Goal: Task Accomplishment & Management: Use online tool/utility

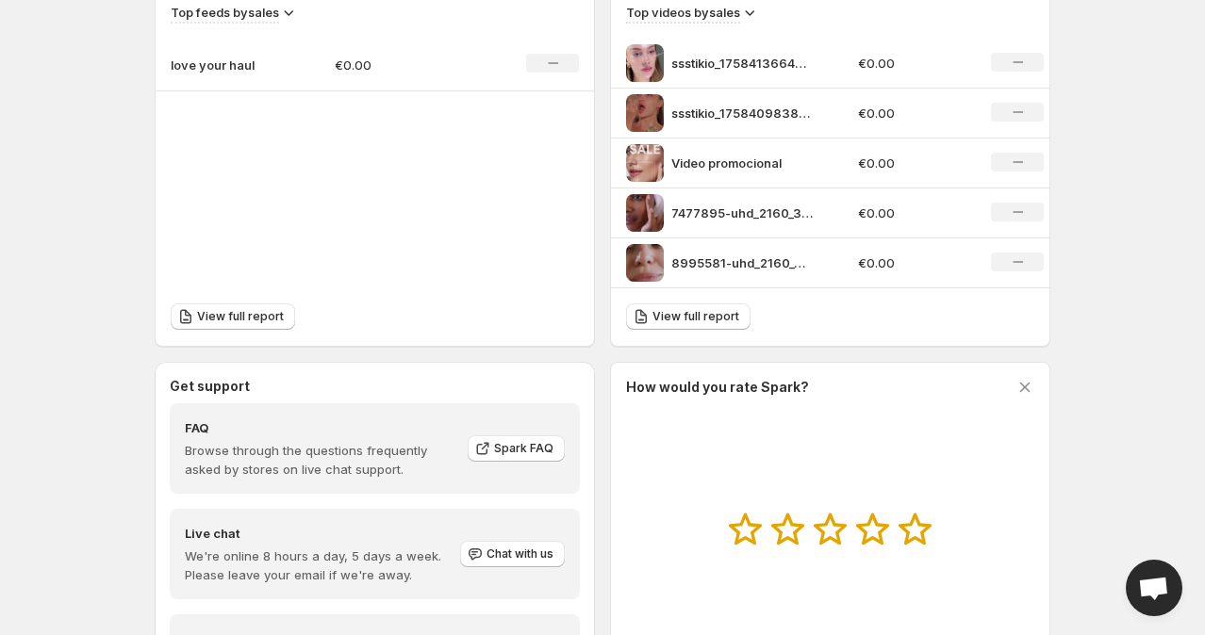
scroll to position [682, 0]
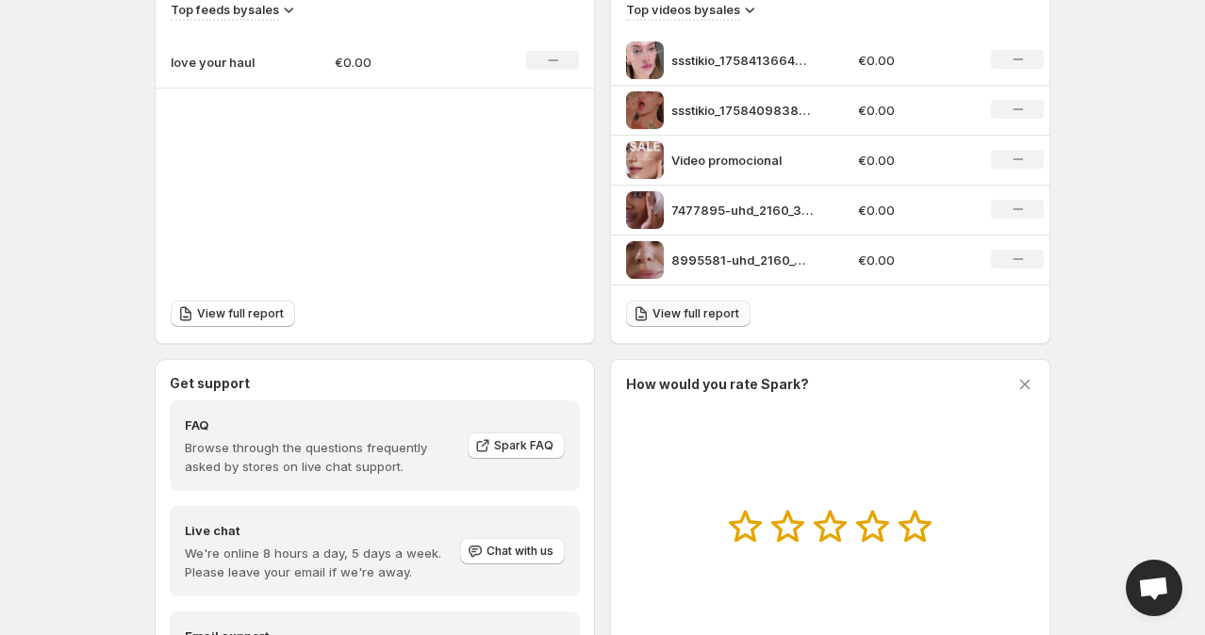
click at [664, 310] on span "View full report" at bounding box center [695, 313] width 87 height 15
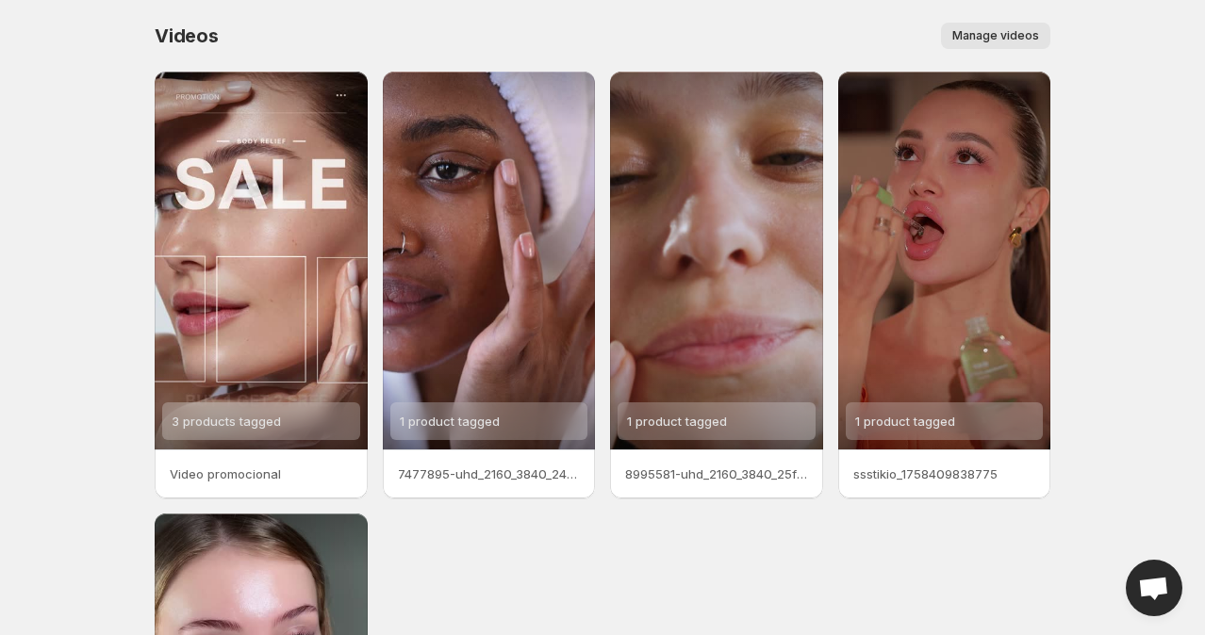
click at [1012, 45] on button "Manage videos" at bounding box center [995, 36] width 109 height 26
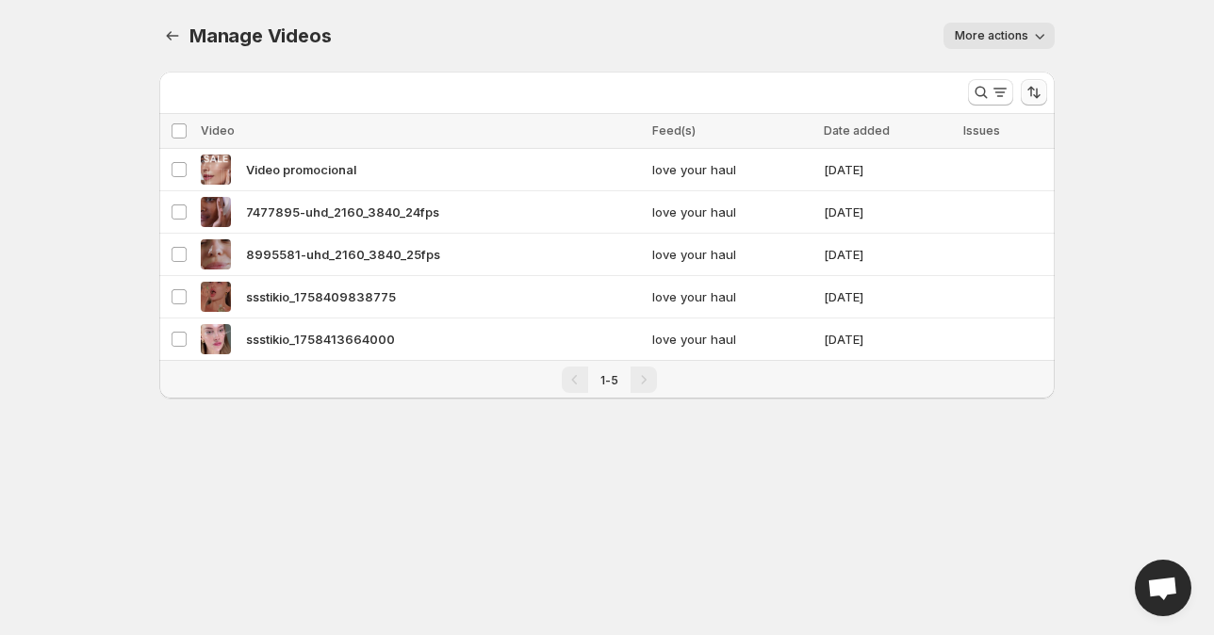
click at [1040, 97] on icon "Sort the results" at bounding box center [1034, 92] width 19 height 19
click at [935, 173] on span at bounding box center [927, 180] width 17 height 17
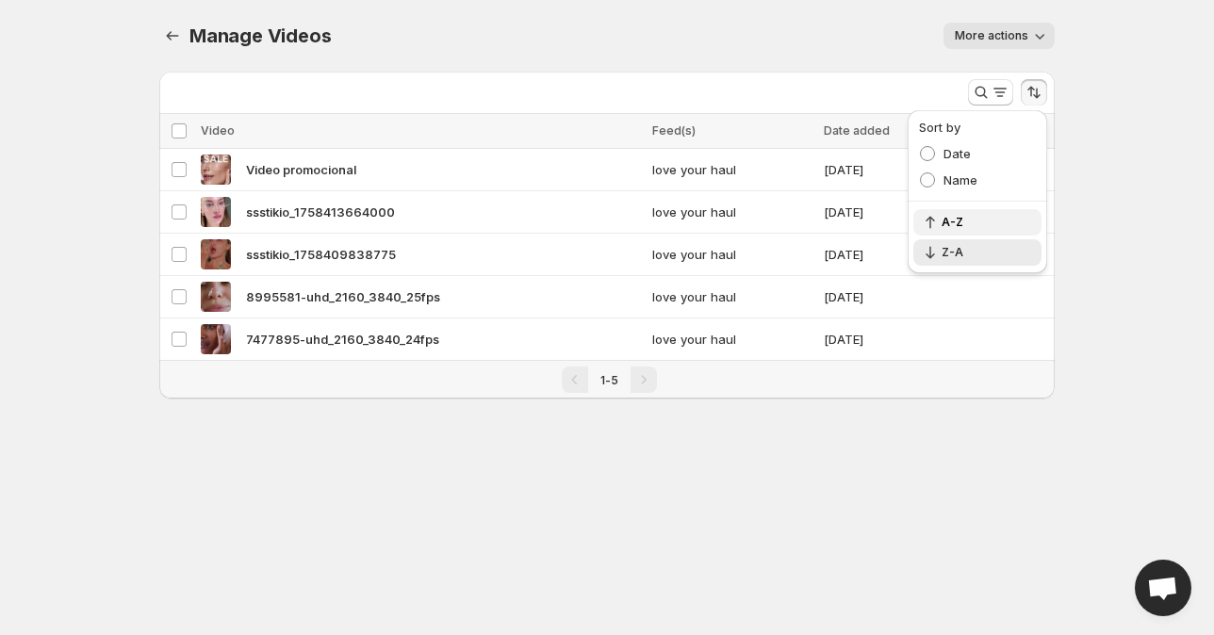
click at [929, 226] on icon "button" at bounding box center [930, 222] width 19 height 19
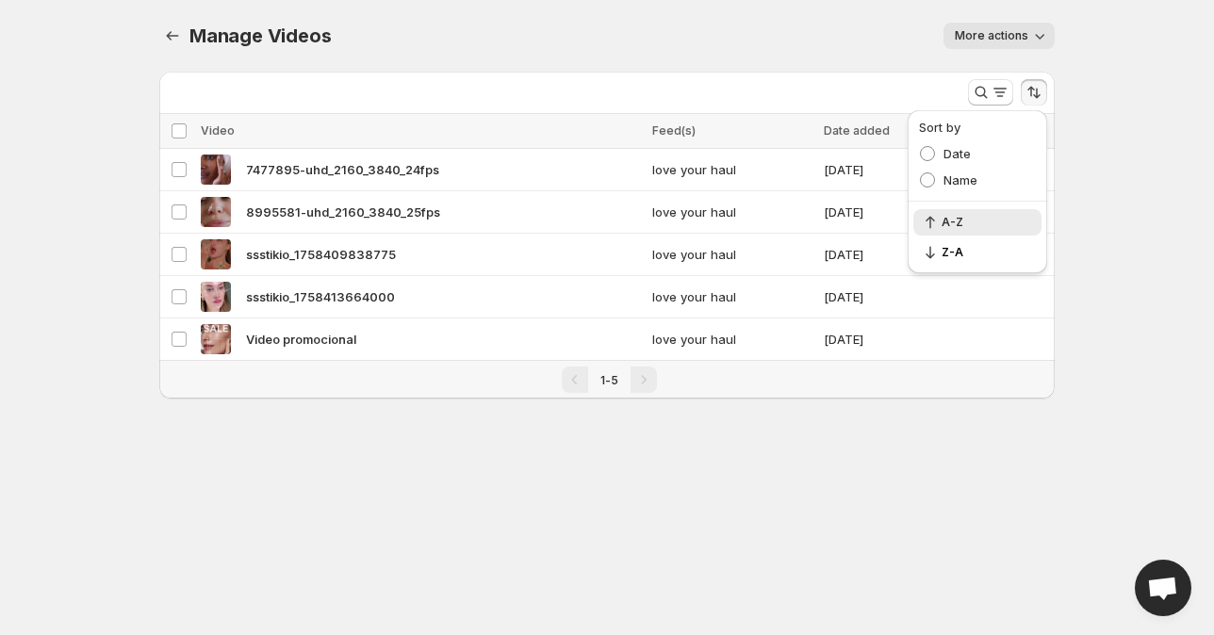
click at [800, 37] on div "More actions" at bounding box center [704, 36] width 701 height 26
click at [1003, 34] on span "More actions" at bounding box center [992, 35] width 74 height 15
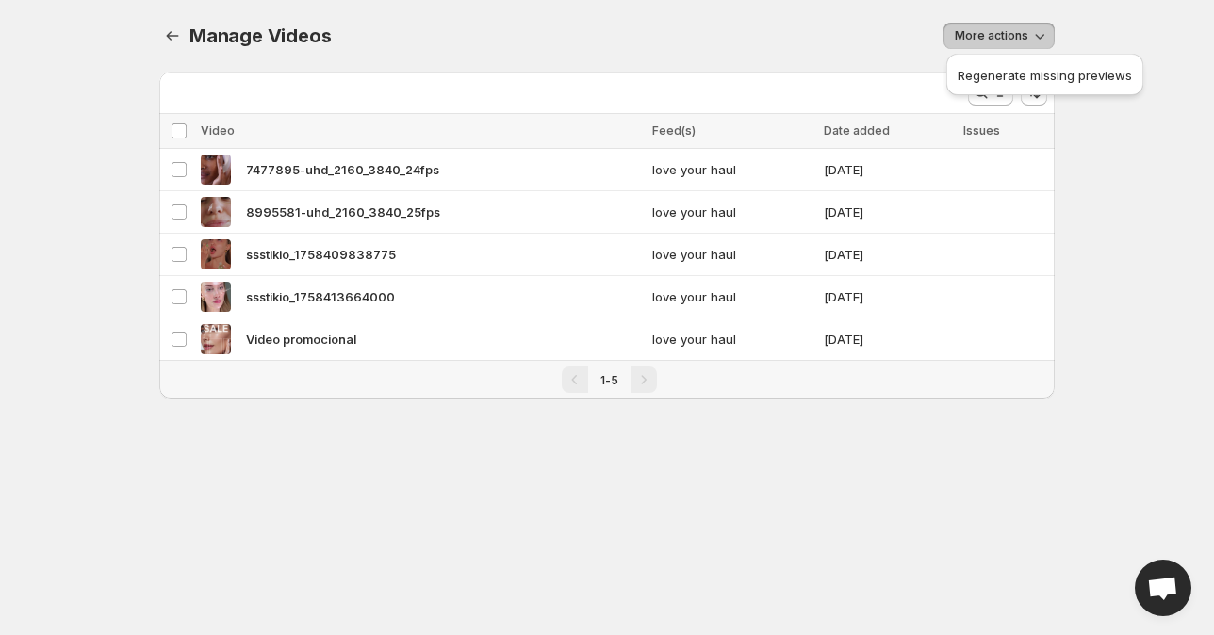
click at [816, 23] on div "More actions" at bounding box center [704, 36] width 701 height 26
click at [1115, 165] on body "Home Feeds Videos Subscription Settings Manage Videos. This page is ready Manag…" at bounding box center [607, 317] width 1214 height 635
click at [488, 41] on div "More actions" at bounding box center [704, 36] width 701 height 26
click at [175, 33] on icon "Manage Videos" at bounding box center [172, 35] width 19 height 19
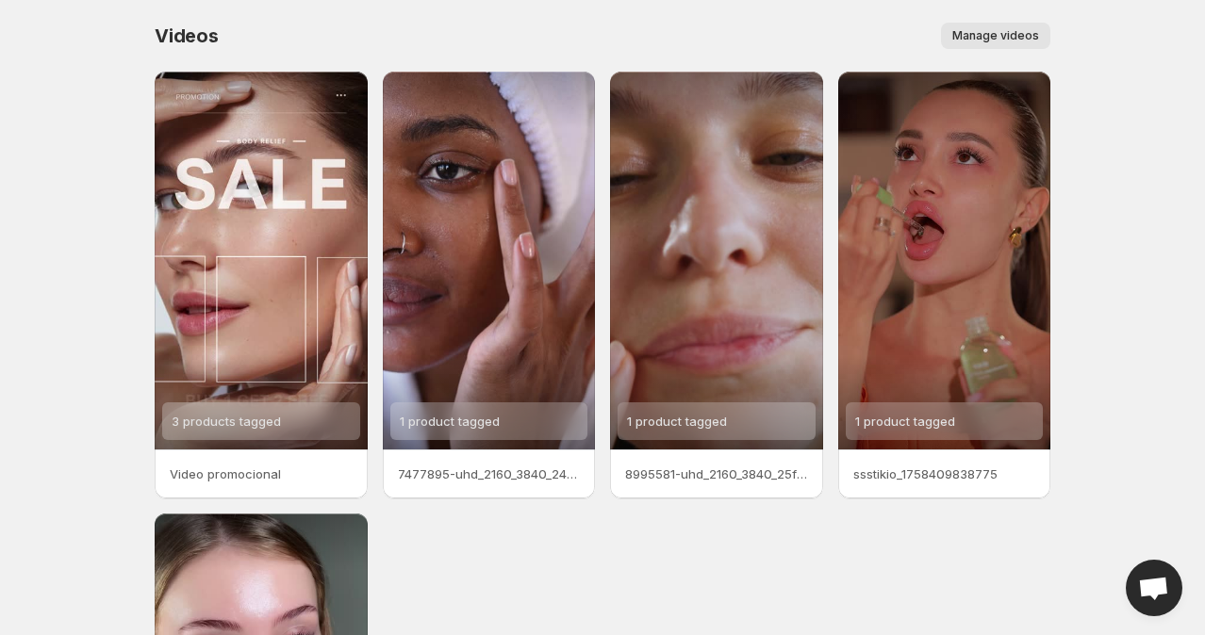
click at [1029, 25] on button "Manage videos" at bounding box center [995, 36] width 109 height 26
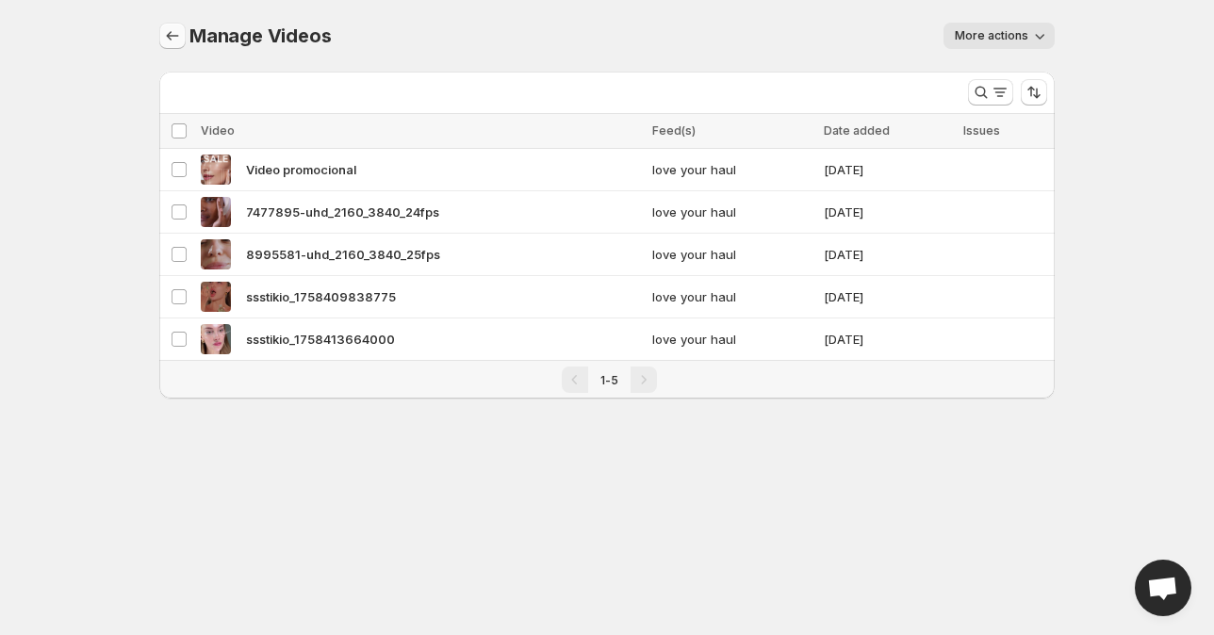
click at [166, 35] on icon "Manage Videos" at bounding box center [172, 35] width 19 height 19
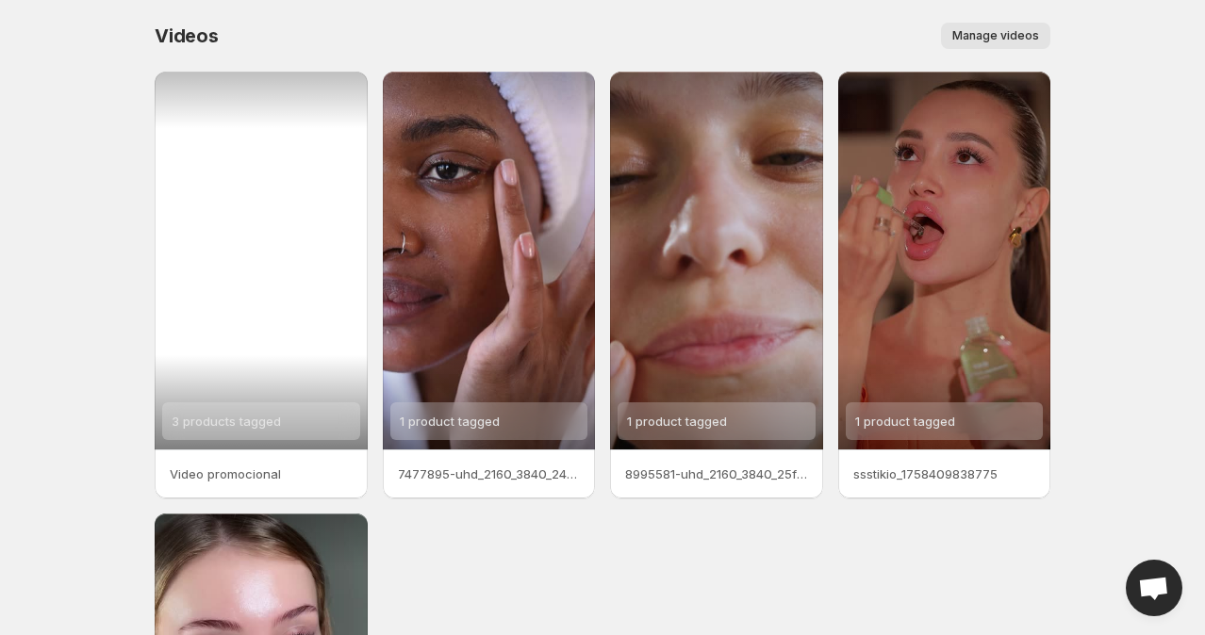
click at [345, 92] on div "3 products tagged" at bounding box center [261, 261] width 213 height 378
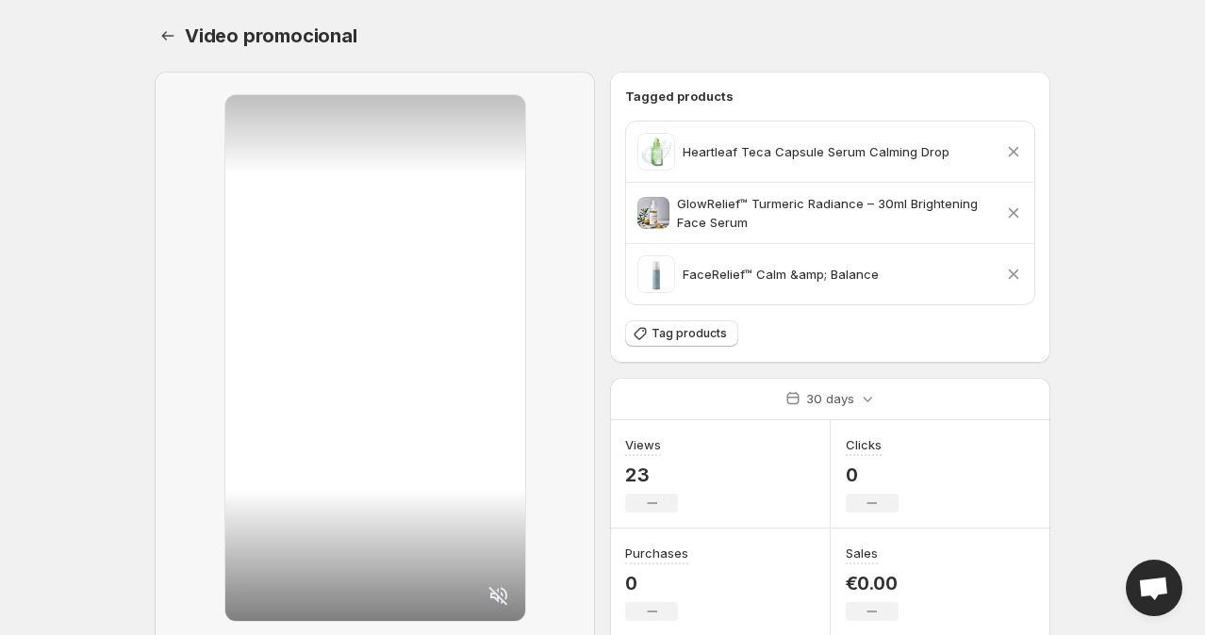
click at [1015, 271] on icon at bounding box center [1014, 275] width 10 height 10
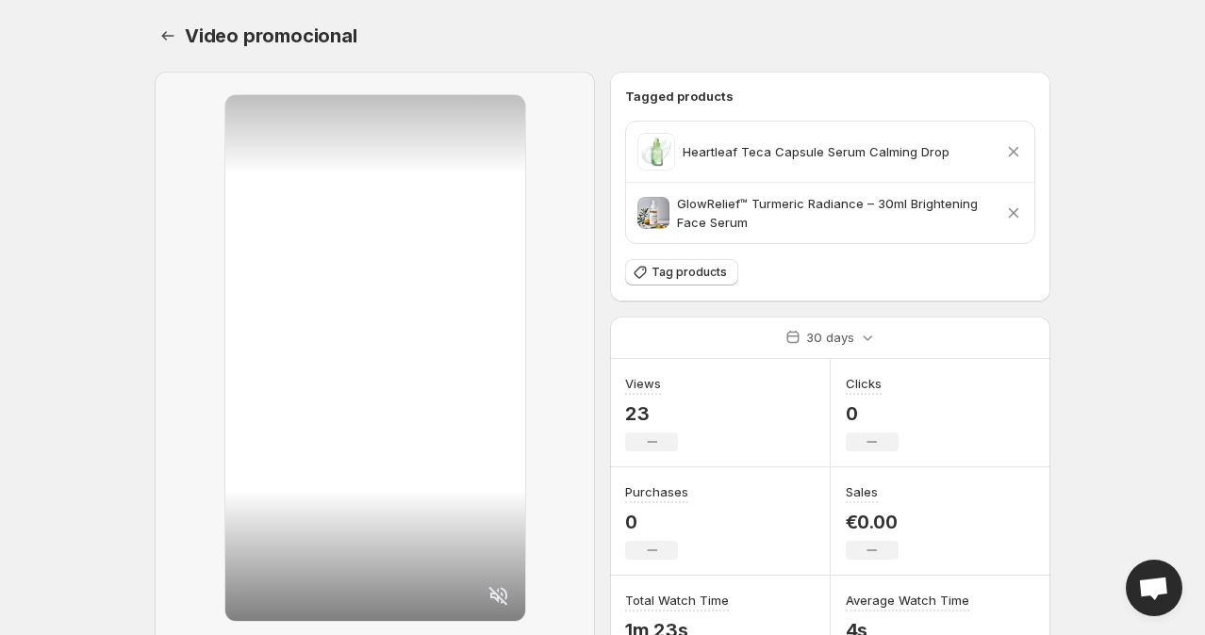
click at [181, 33] on div at bounding box center [170, 36] width 30 height 26
click at [175, 34] on icon "Settings" at bounding box center [167, 35] width 19 height 19
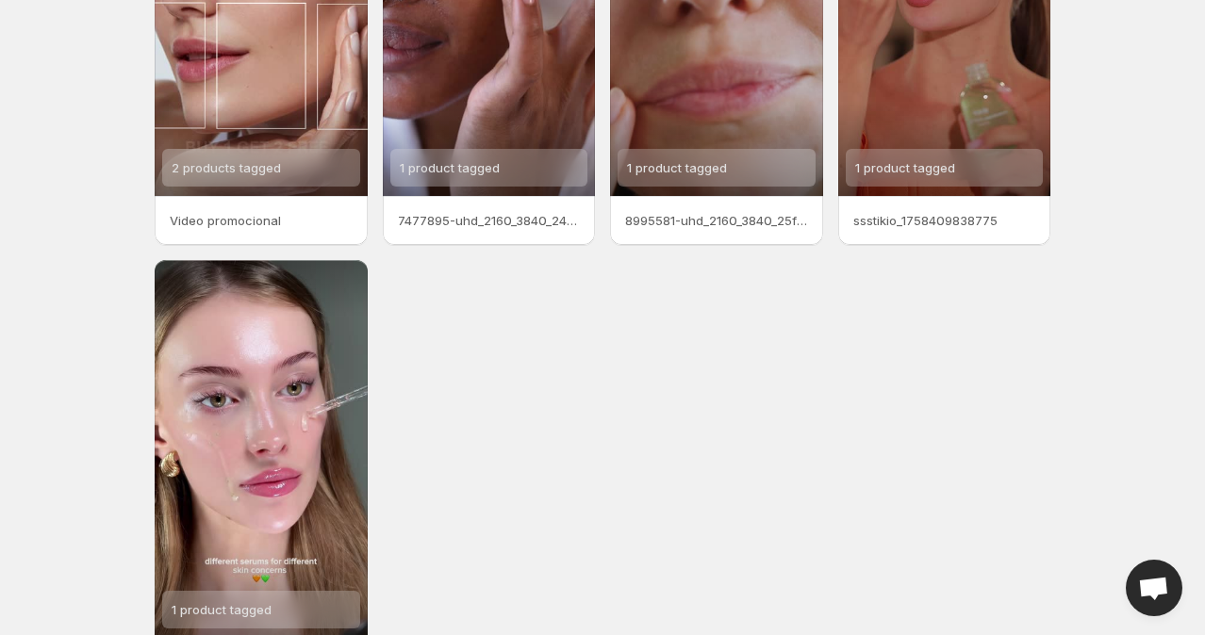
scroll to position [125, 0]
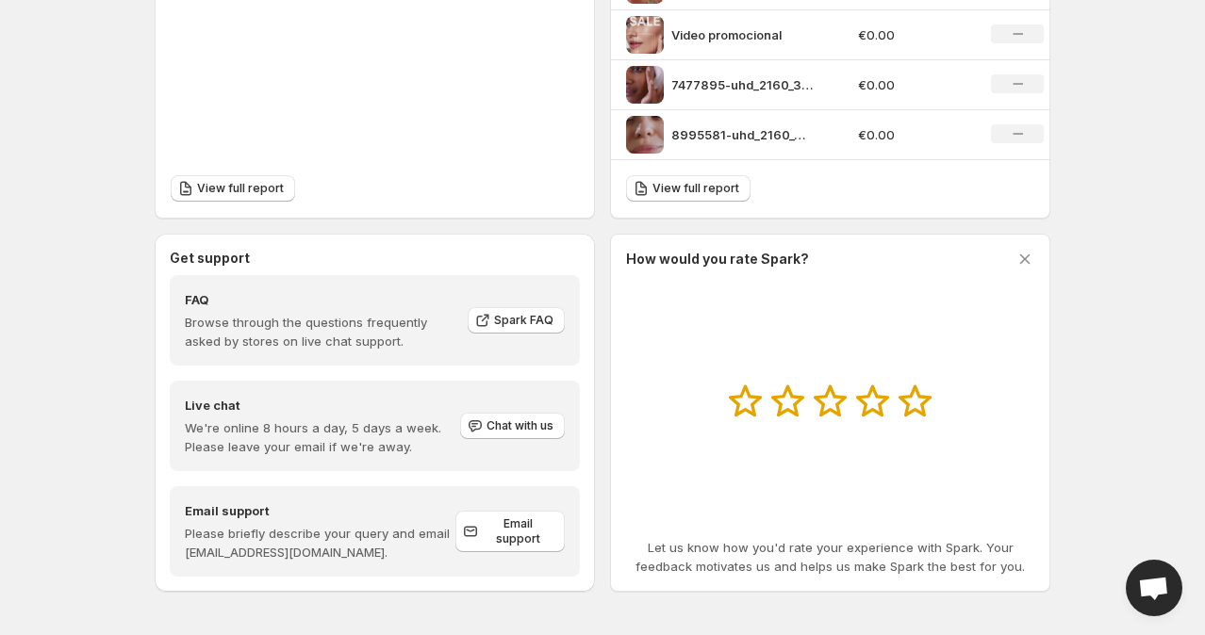
scroll to position [556, 0]
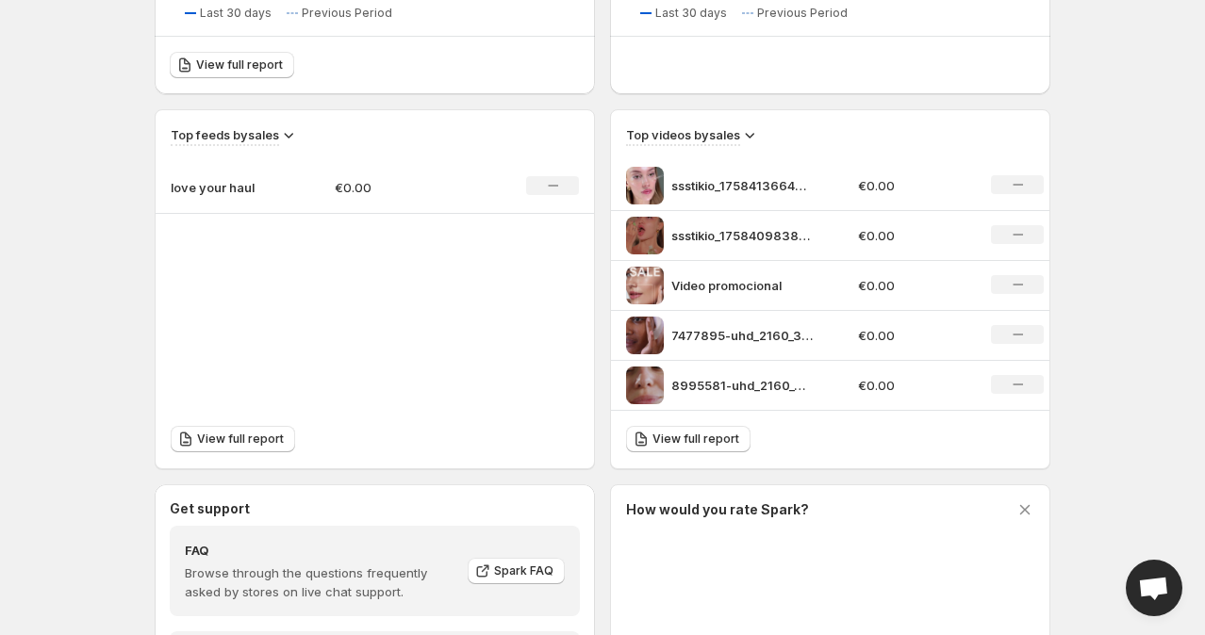
click at [647, 342] on img at bounding box center [645, 336] width 38 height 38
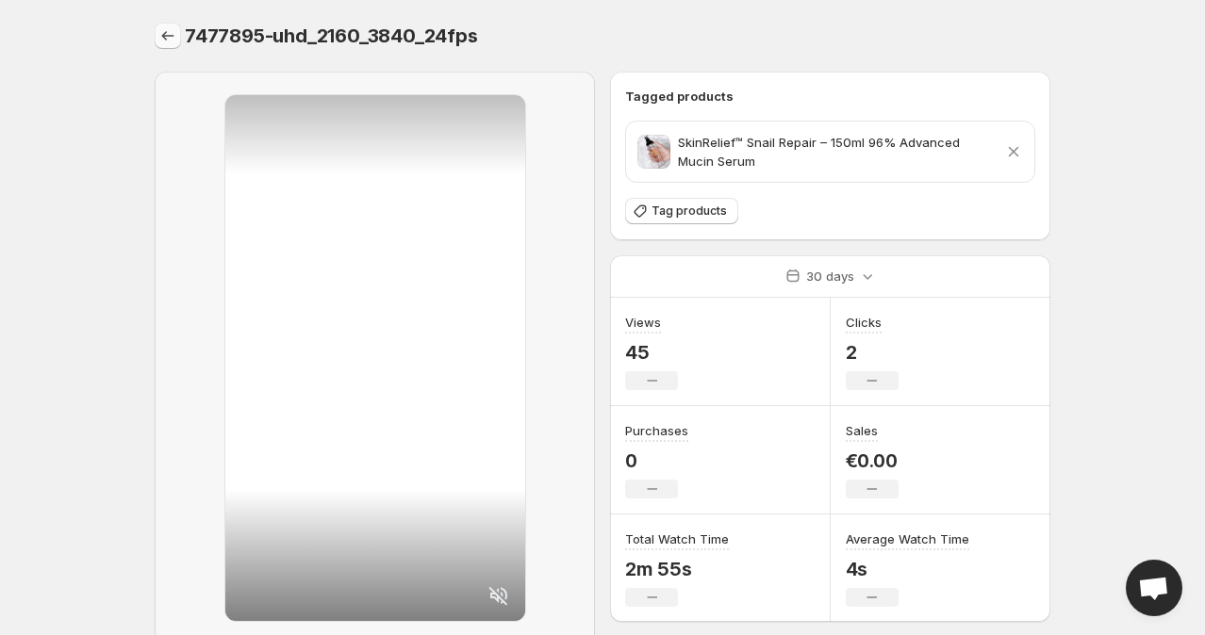
click at [156, 36] on button "Settings" at bounding box center [168, 36] width 26 height 26
